Goal: Information Seeking & Learning: Learn about a topic

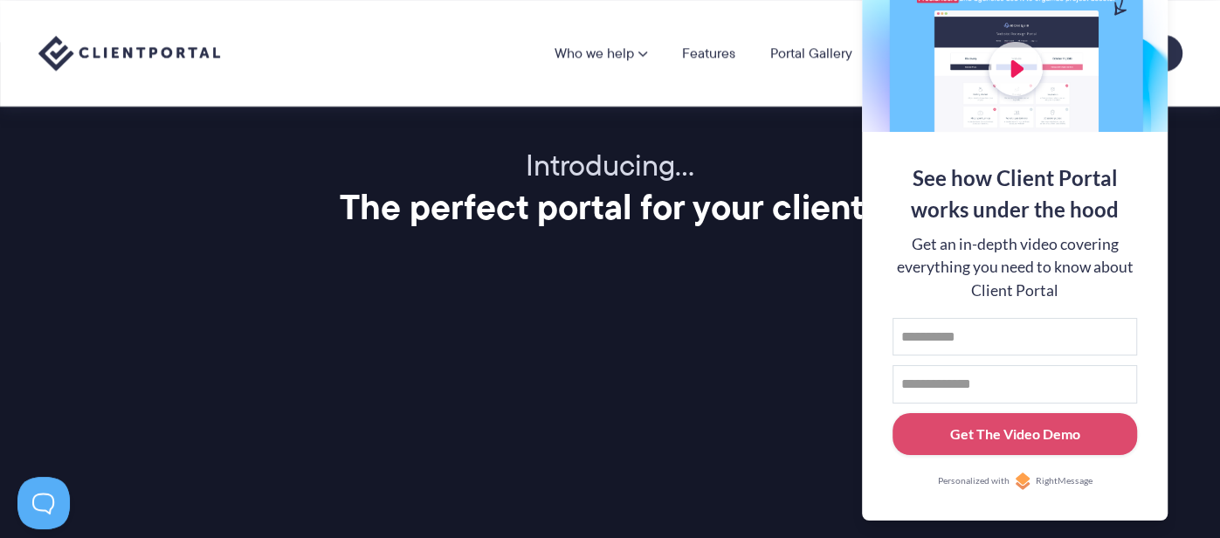
scroll to position [2068, 0]
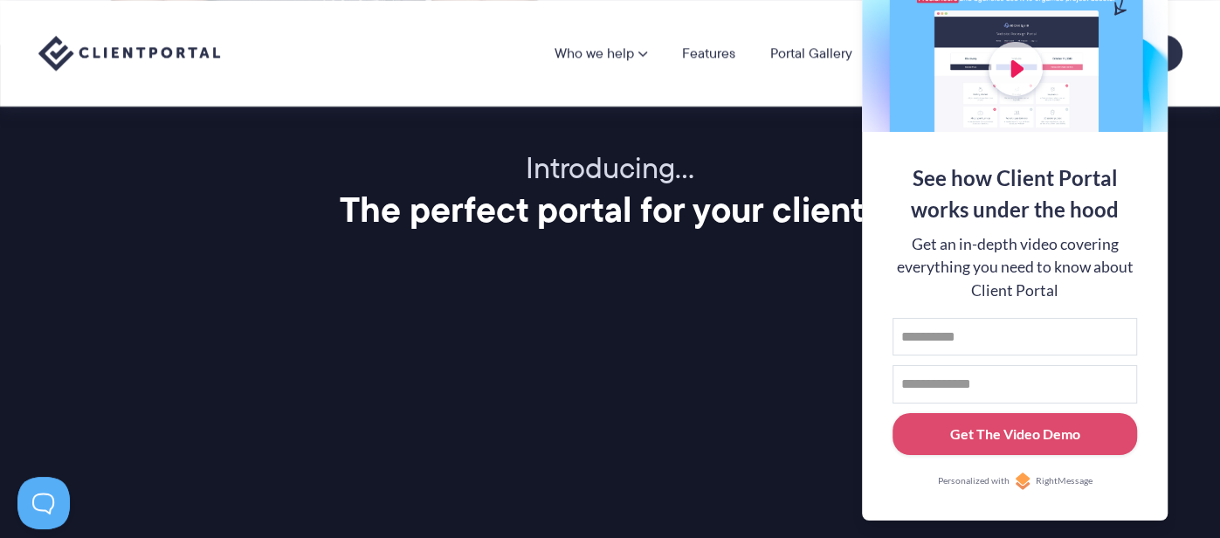
click at [1139, 3] on div at bounding box center [1015, 18] width 306 height 227
click at [1197, 24] on button at bounding box center [1197, 21] width 21 height 21
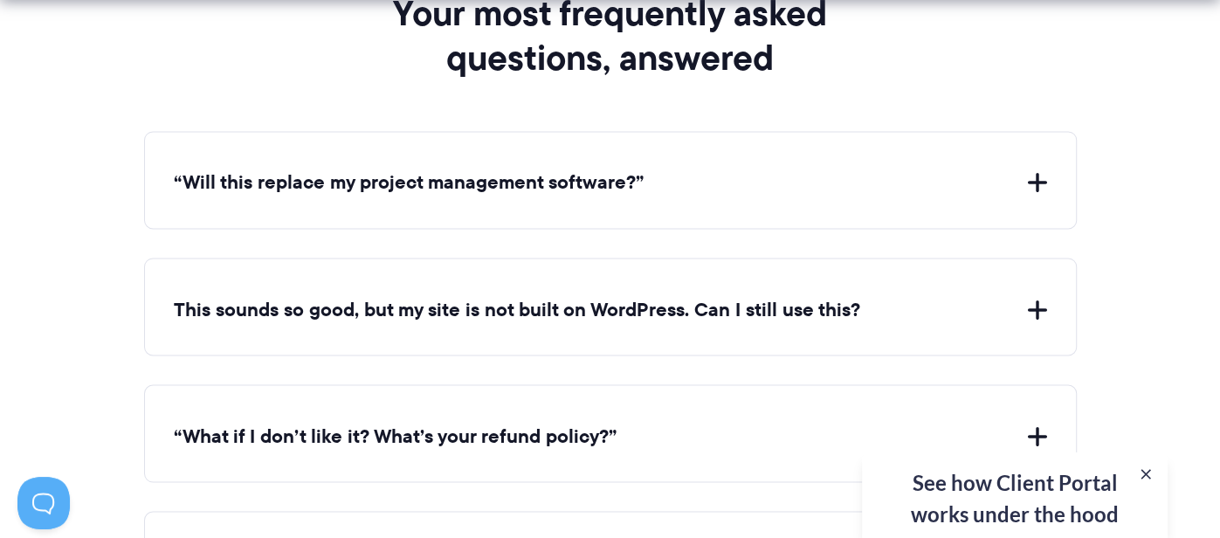
scroll to position [6396, 0]
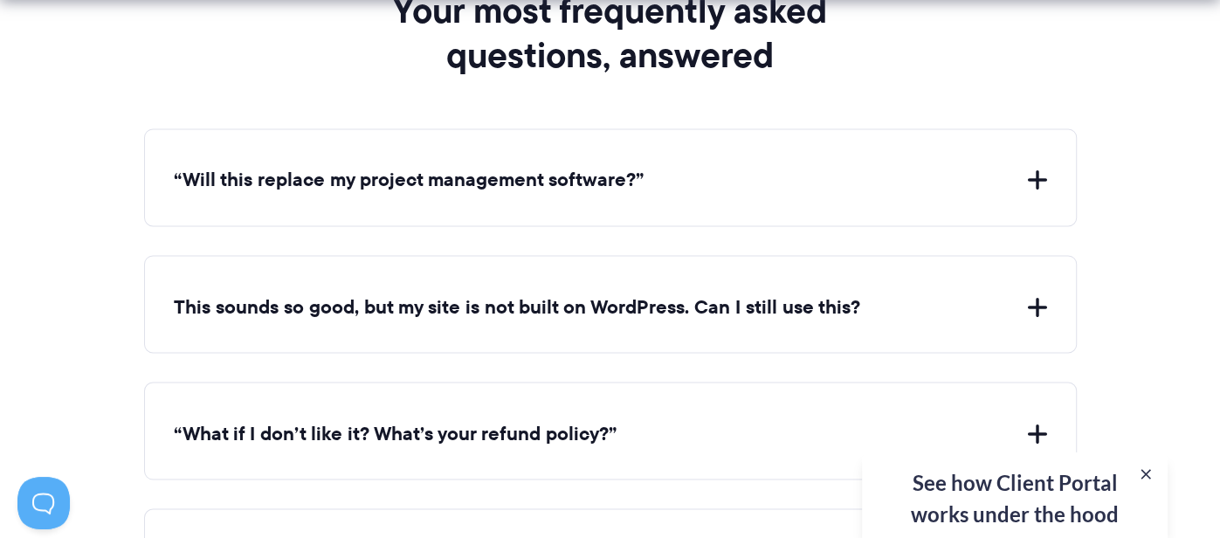
click at [1045, 169] on button "“Will this replace my project management software?”" at bounding box center [610, 180] width 873 height 27
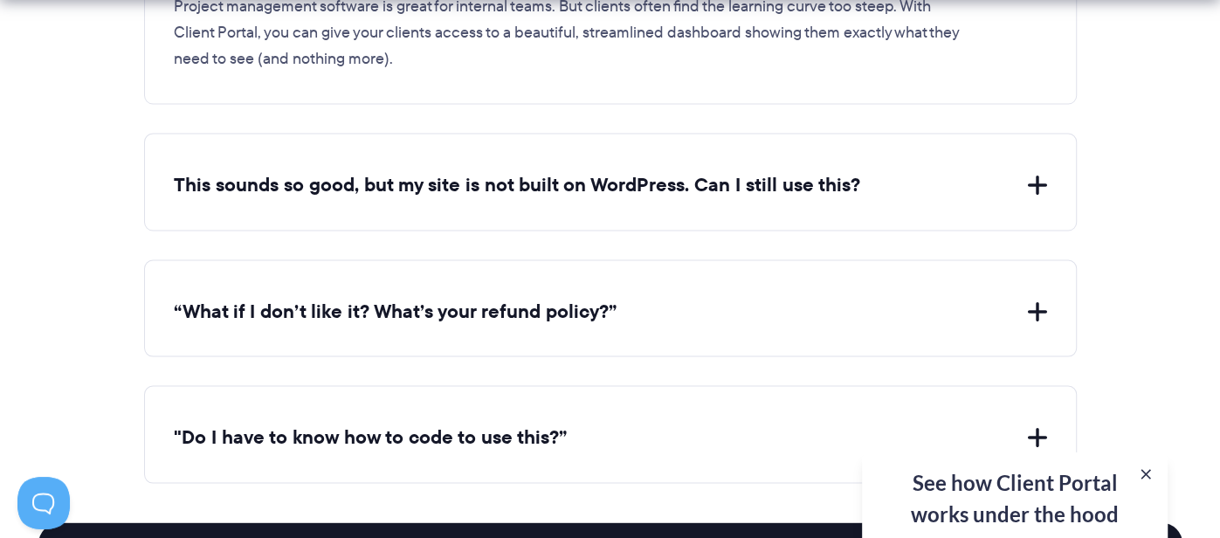
scroll to position [6746, 0]
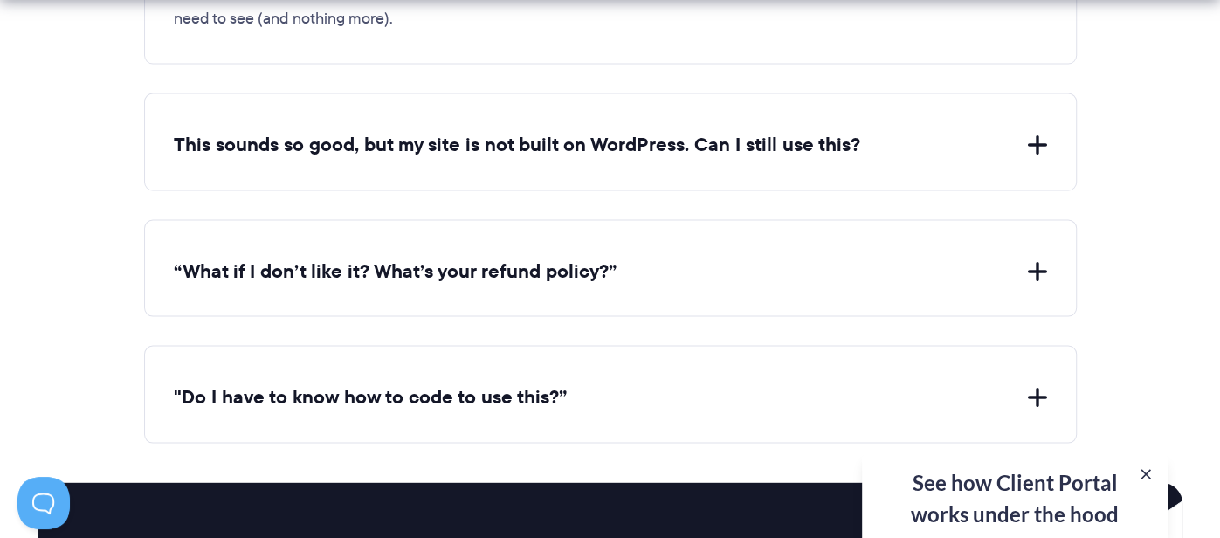
click at [1043, 132] on button "This sounds so good, but my site is not built on WordPress. Can I still use thi…" at bounding box center [610, 145] width 873 height 27
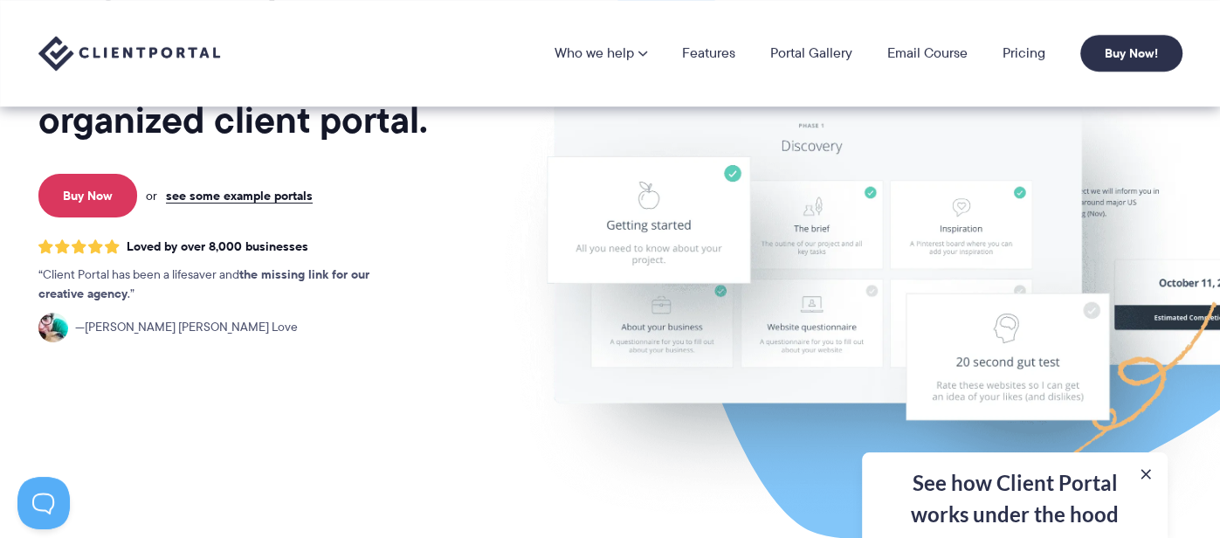
scroll to position [0, 0]
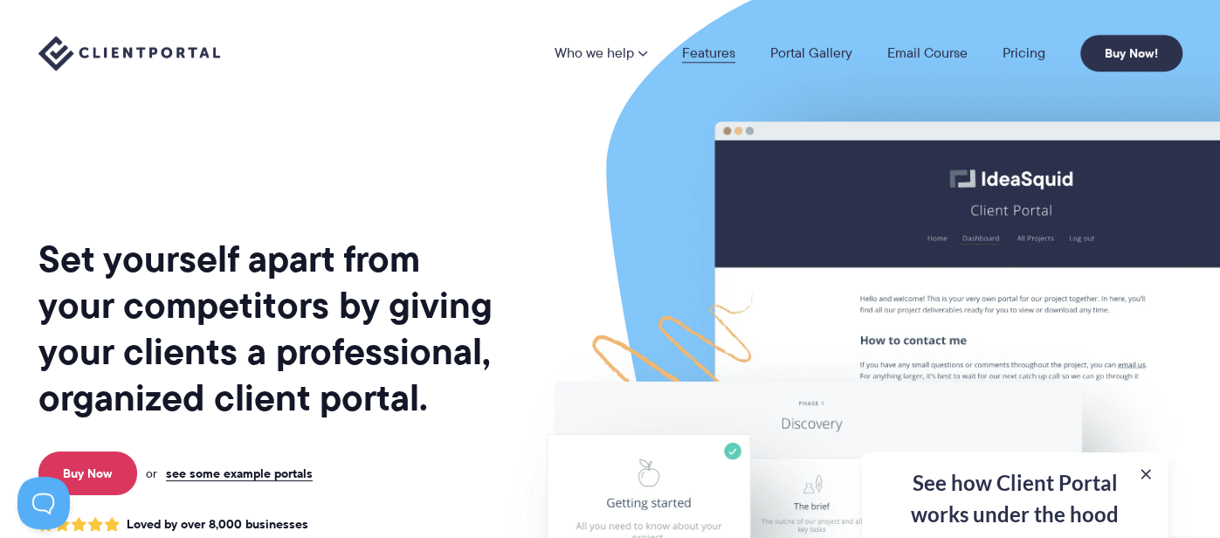
click at [723, 50] on link "Features" at bounding box center [708, 53] width 53 height 14
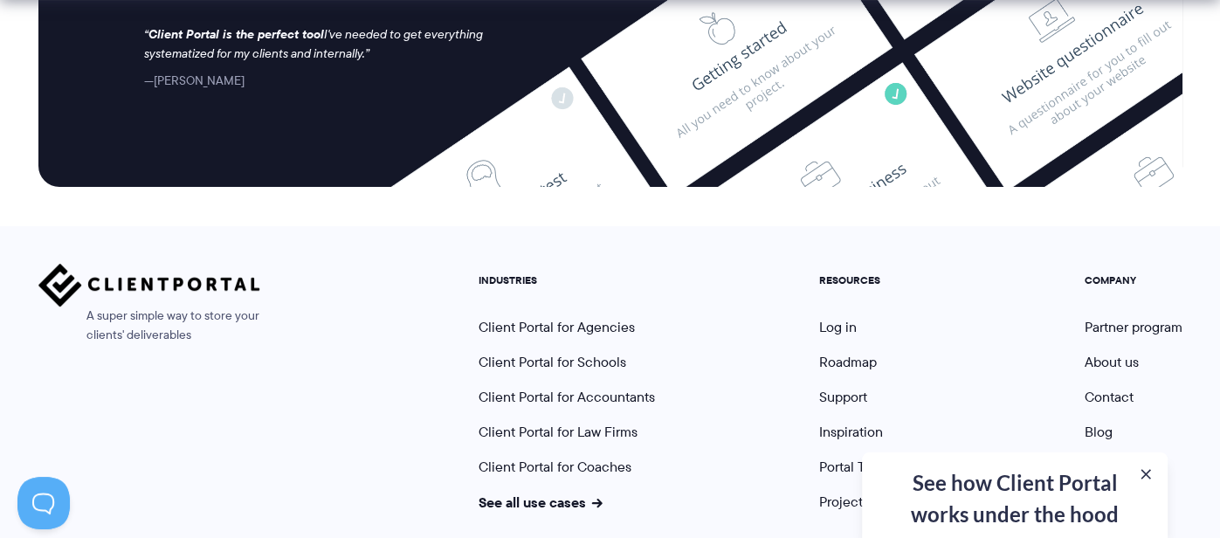
scroll to position [4855, 0]
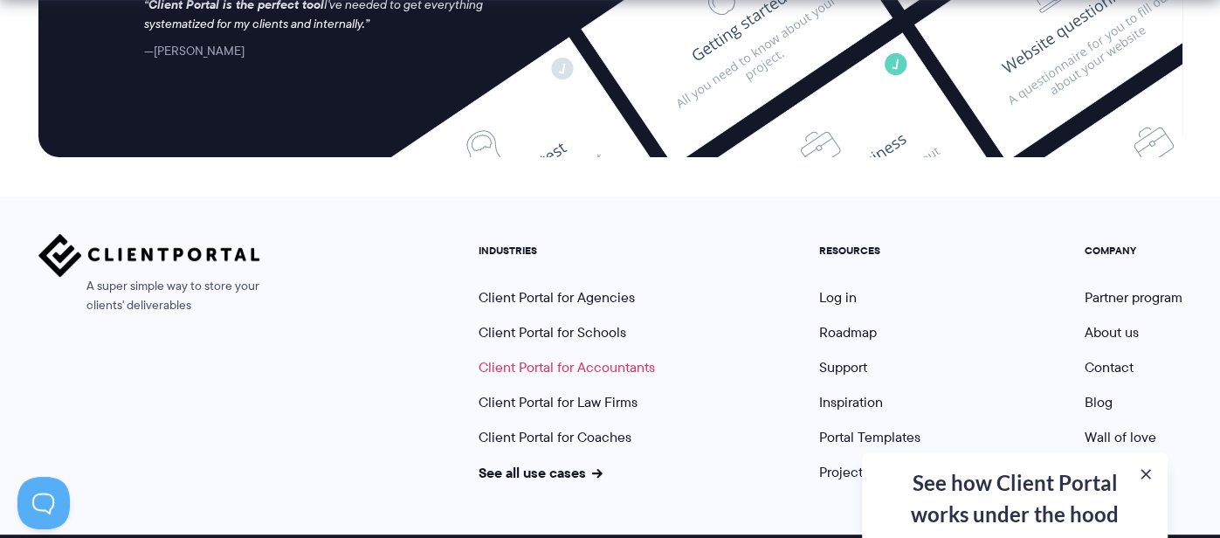
click at [526, 357] on link "Client Portal for Accountants" at bounding box center [566, 367] width 176 height 20
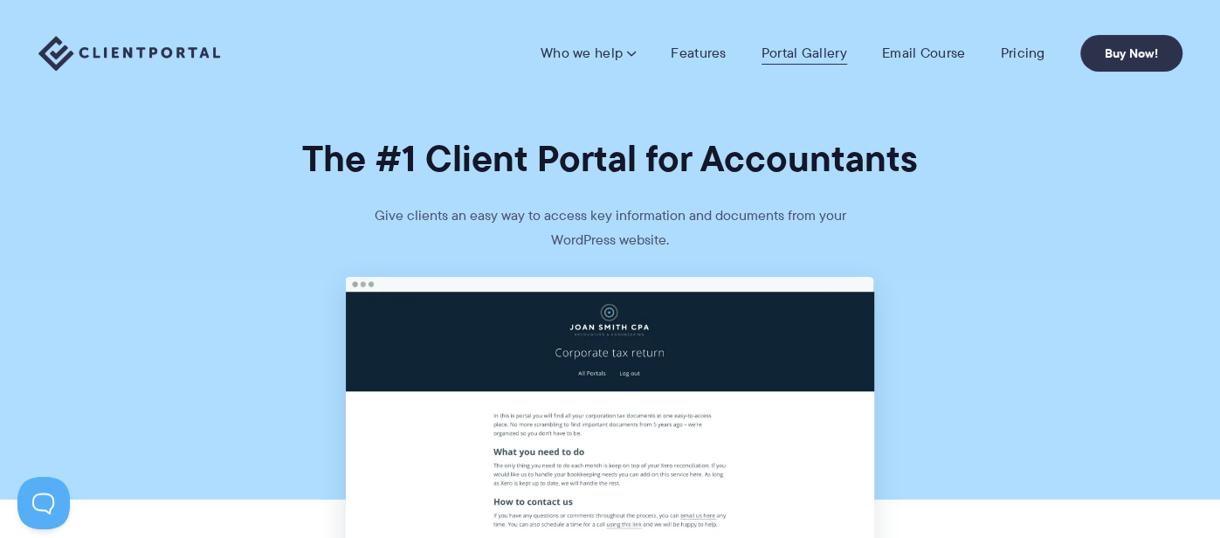
click at [803, 46] on link "Portal Gallery" at bounding box center [804, 53] width 86 height 17
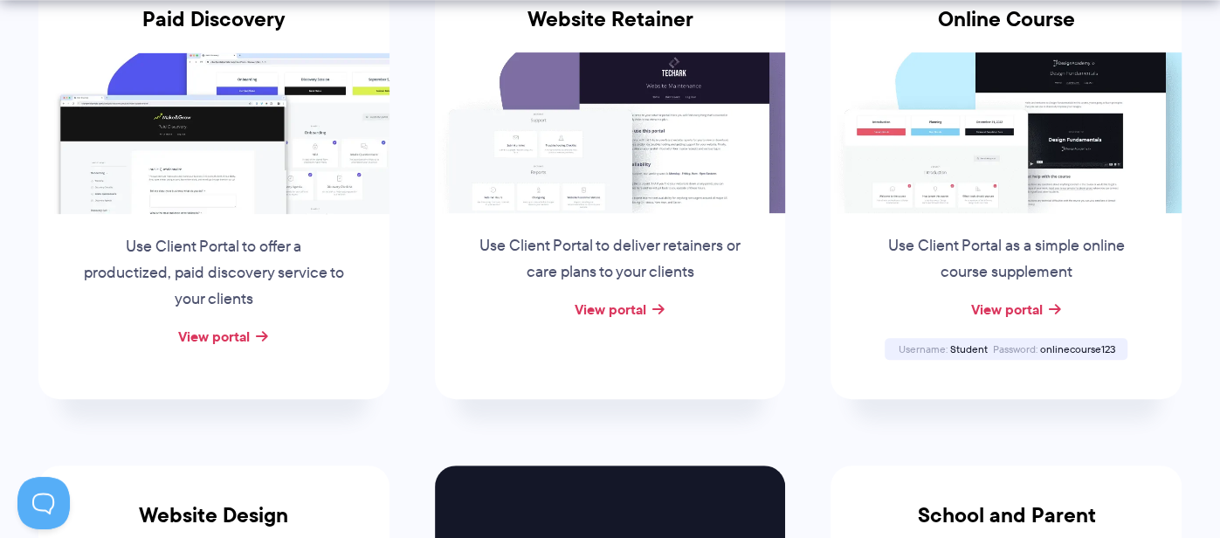
scroll to position [432, 0]
click at [1009, 309] on link "View portal" at bounding box center [1006, 309] width 72 height 21
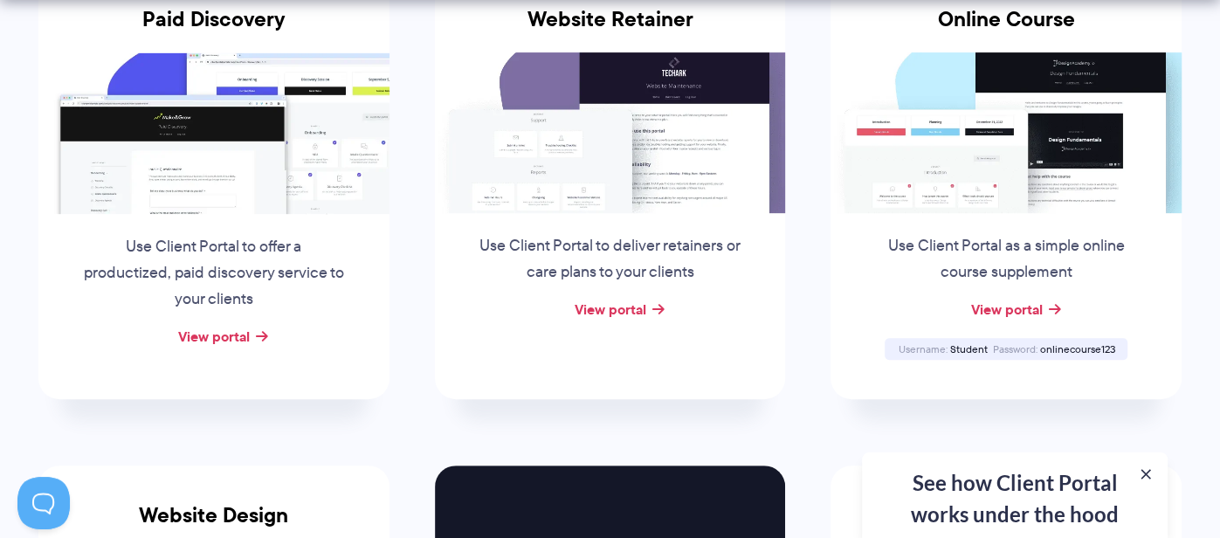
click at [1061, 347] on span "onlinecourse123" at bounding box center [1076, 348] width 75 height 15
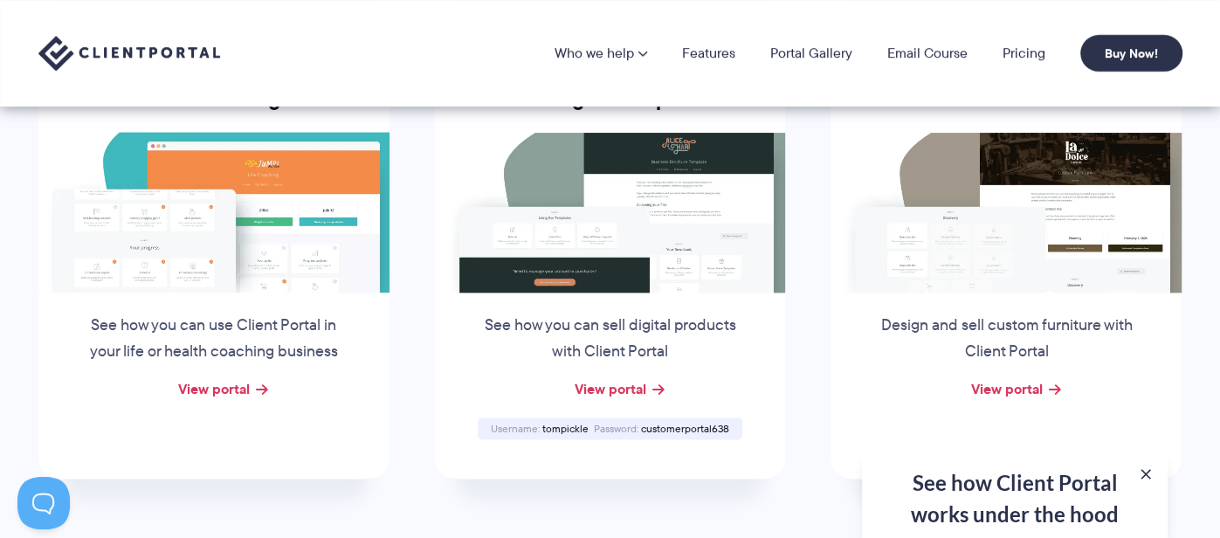
scroll to position [1334, 0]
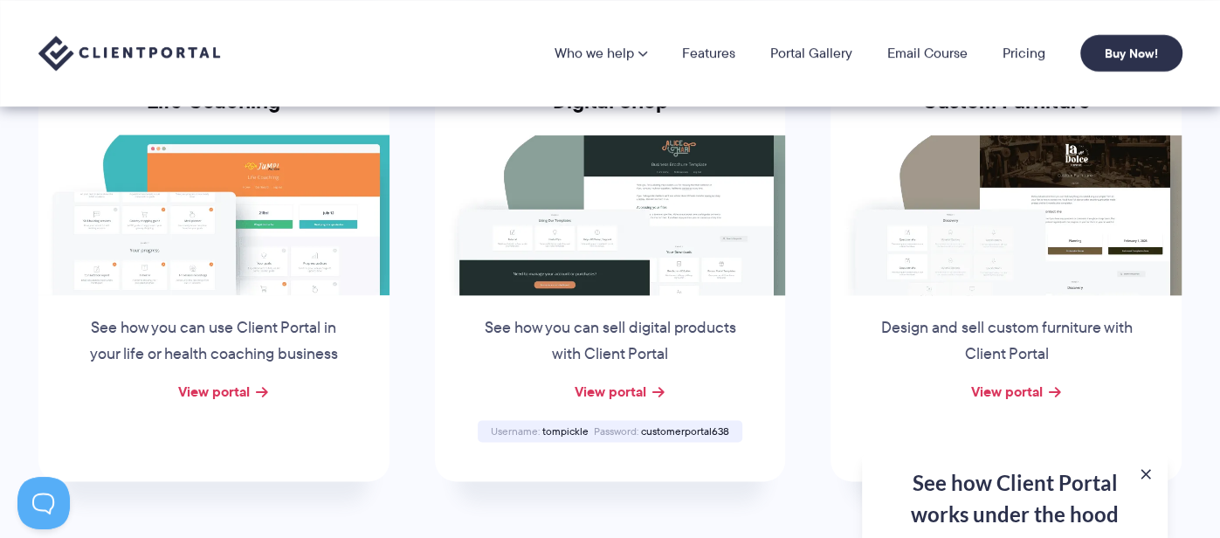
click at [328, 286] on img at bounding box center [213, 214] width 351 height 161
click at [239, 384] on link "View portal" at bounding box center [214, 391] width 72 height 21
click at [637, 386] on link "View portal" at bounding box center [610, 391] width 72 height 21
click at [675, 430] on span "customerportal638" at bounding box center [685, 430] width 88 height 15
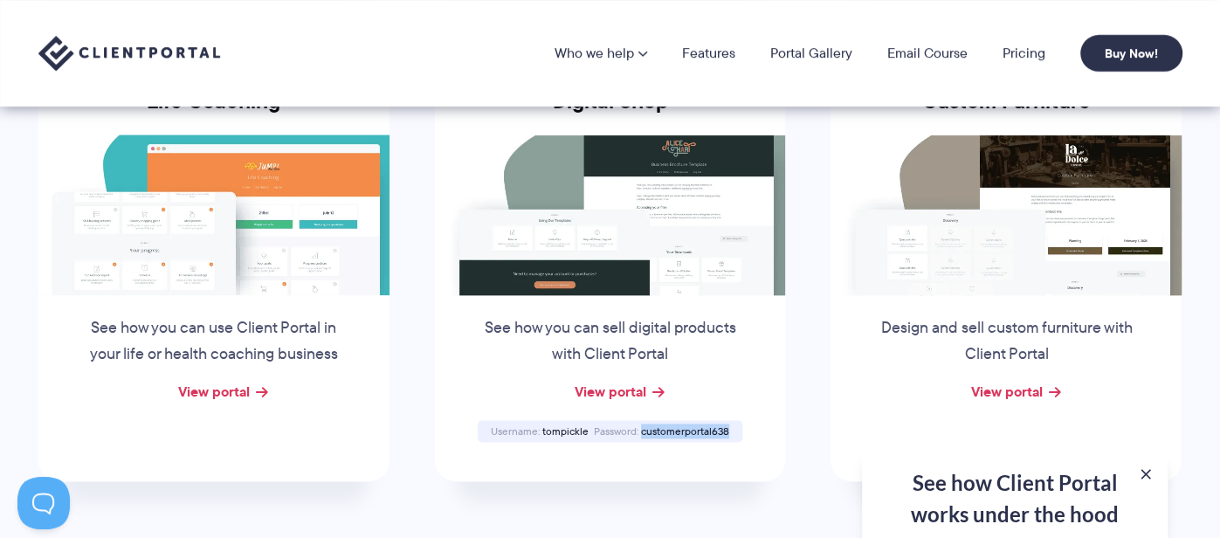
copy span "customerportal638"
click at [625, 389] on link "View portal" at bounding box center [610, 391] width 72 height 21
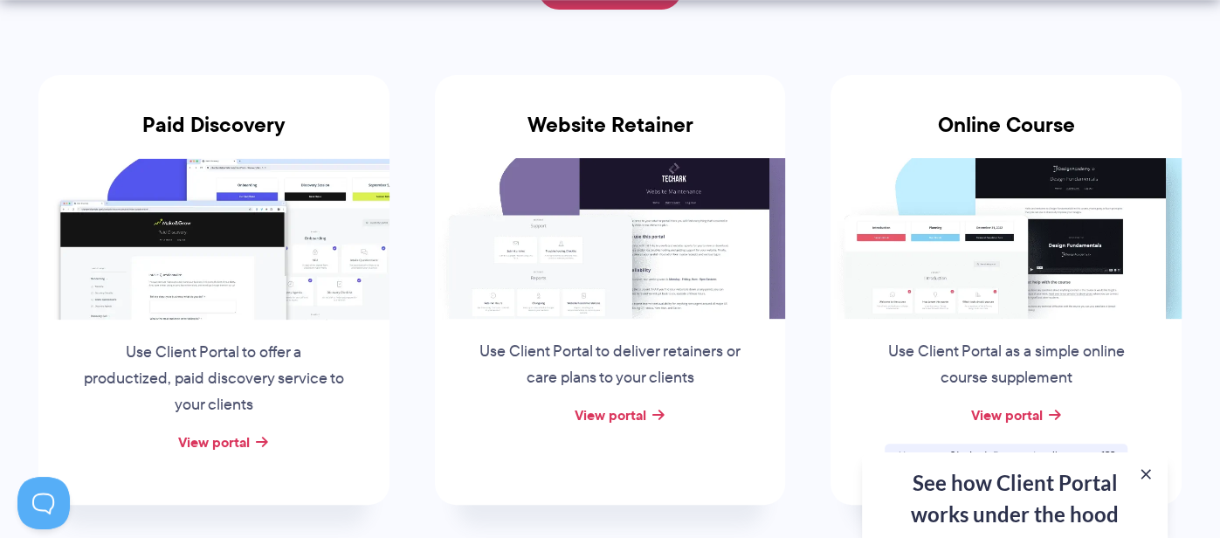
scroll to position [333, 0]
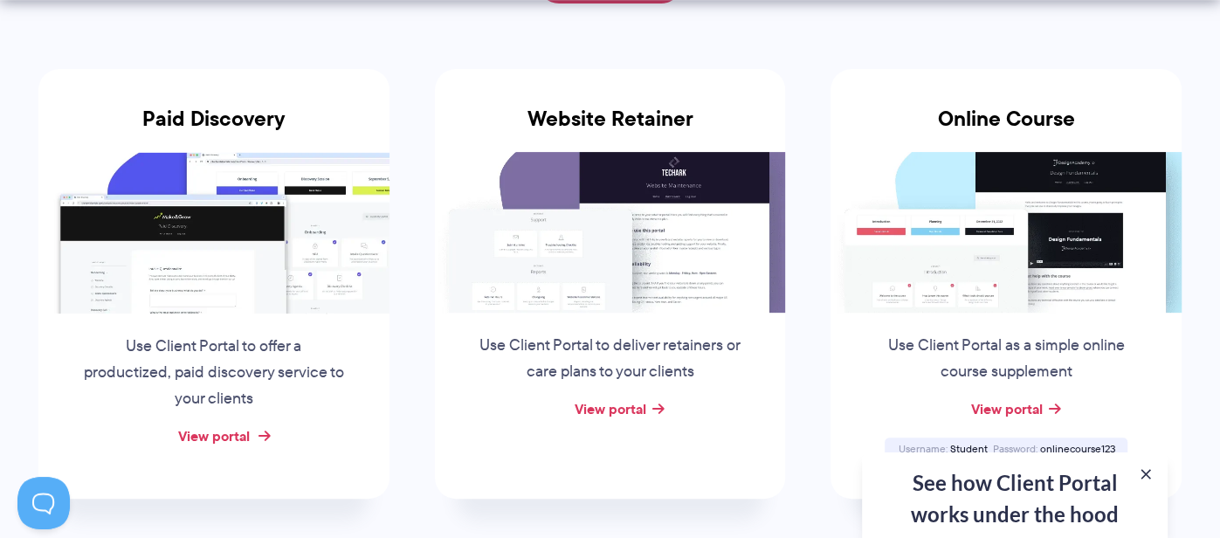
click at [224, 437] on link "View portal" at bounding box center [214, 435] width 72 height 21
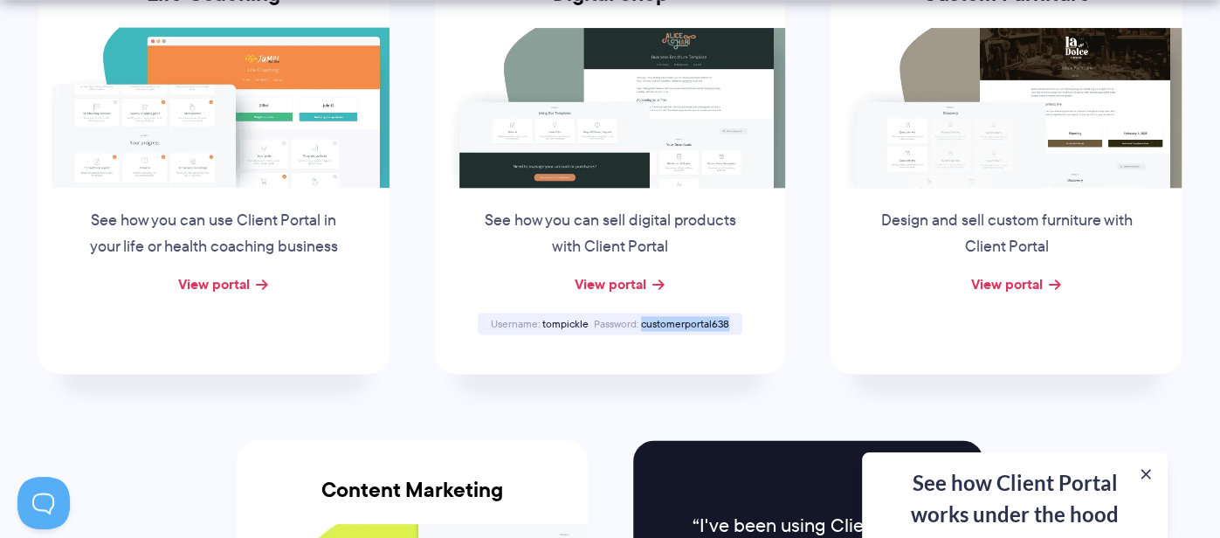
scroll to position [0, 0]
